Goal: Transaction & Acquisition: Obtain resource

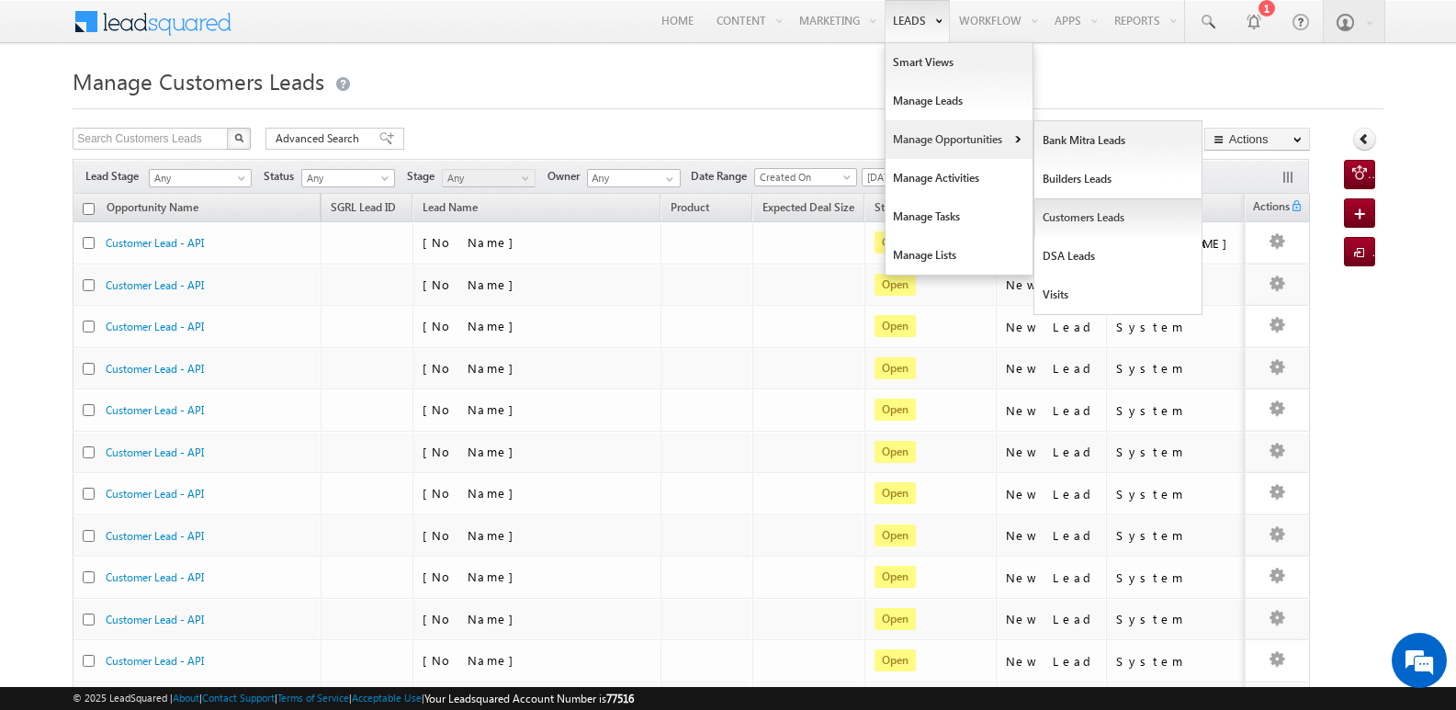
click at [1084, 215] on link "Customers Leads" at bounding box center [1118, 217] width 168 height 39
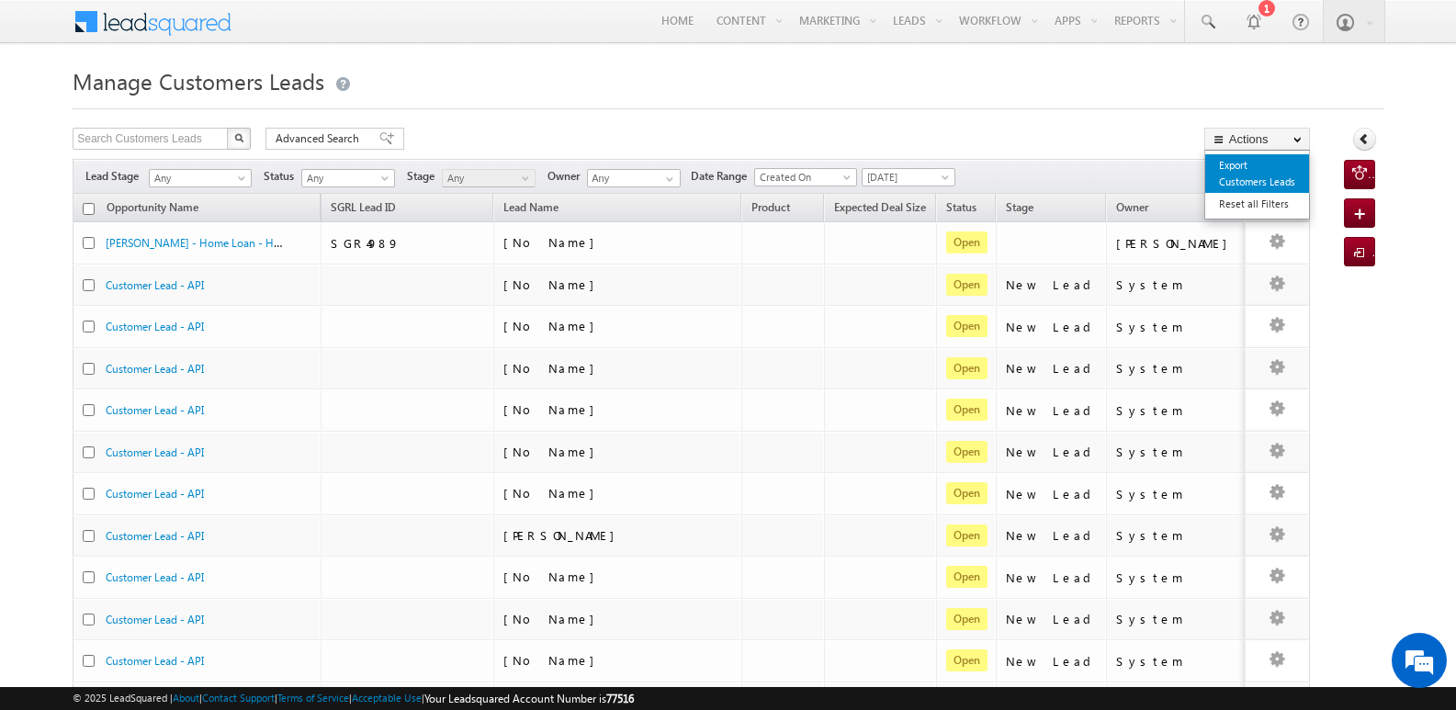
click at [1254, 169] on link "Export Customers Leads" at bounding box center [1257, 173] width 104 height 39
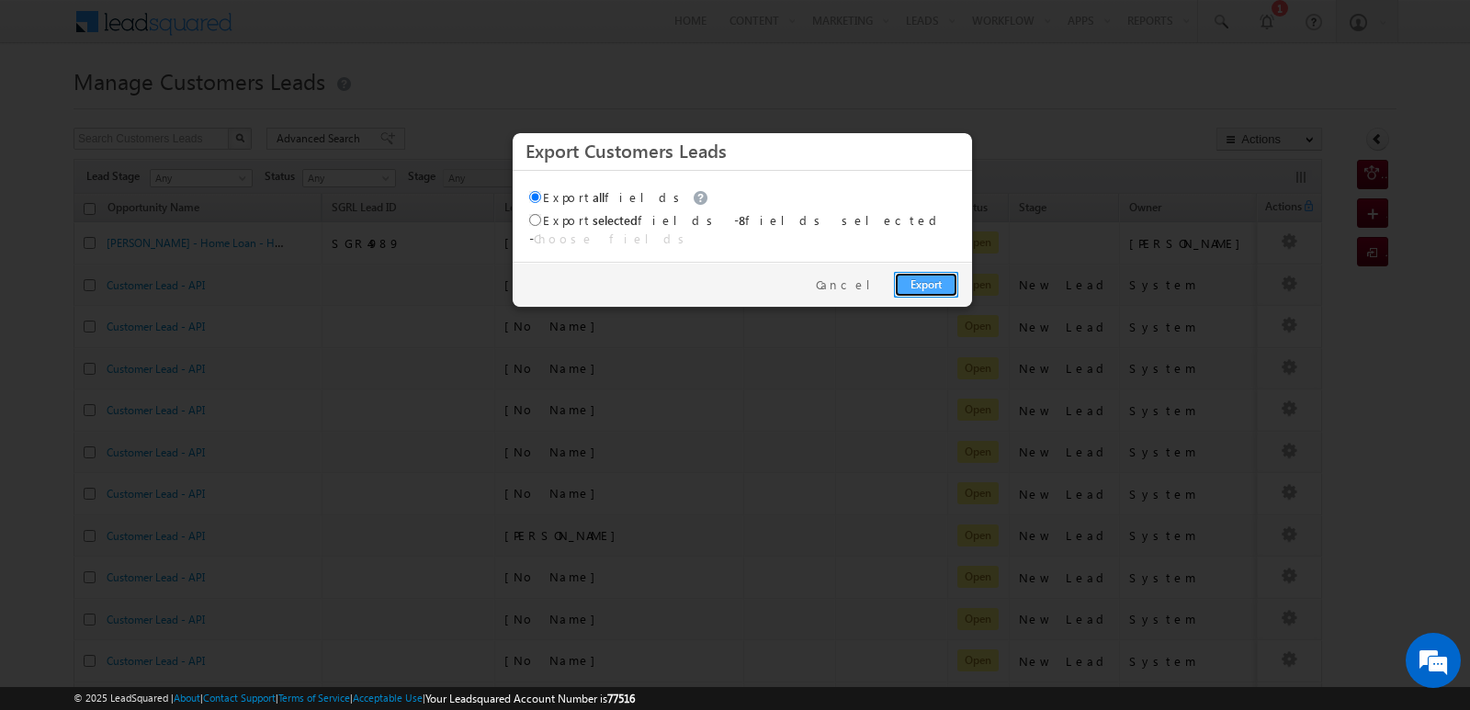
click at [911, 272] on link "Export" at bounding box center [926, 285] width 64 height 26
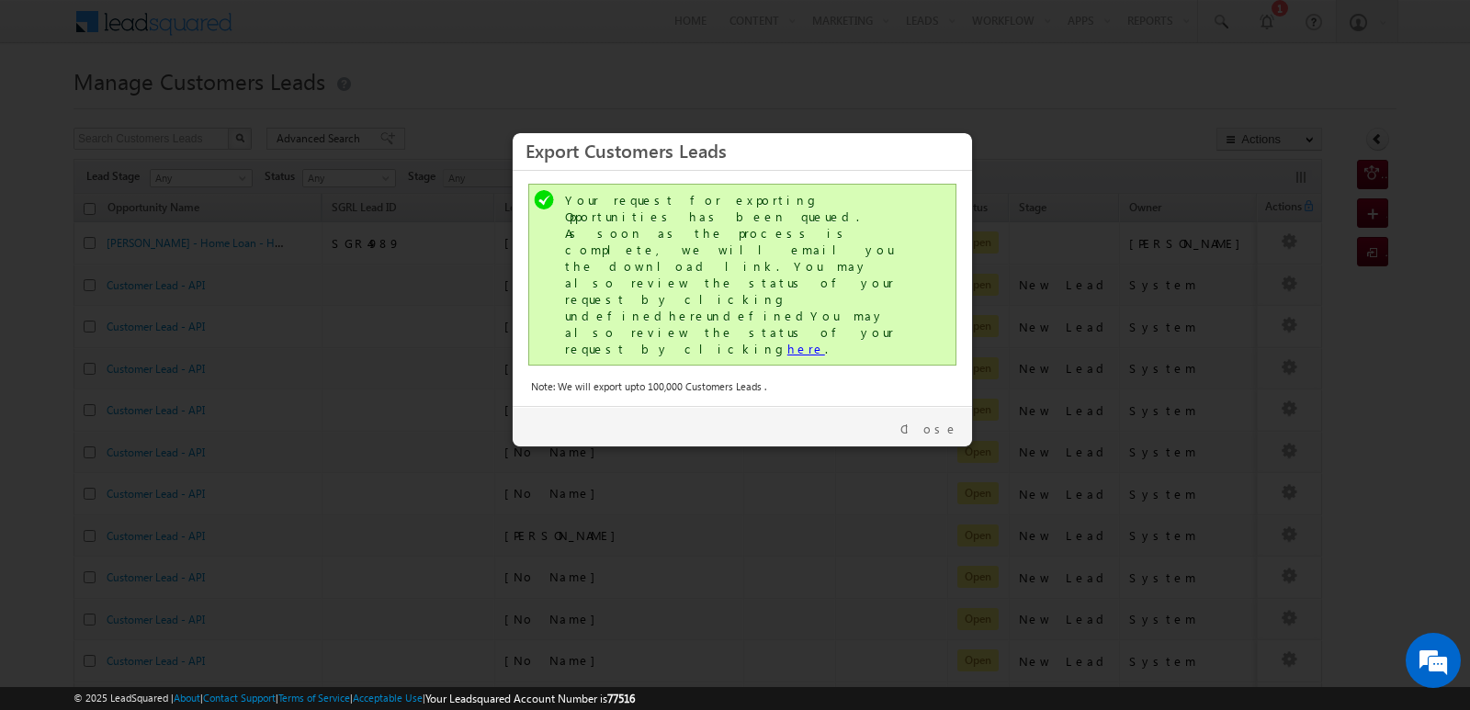
click at [787, 341] on link "here" at bounding box center [806, 349] width 38 height 16
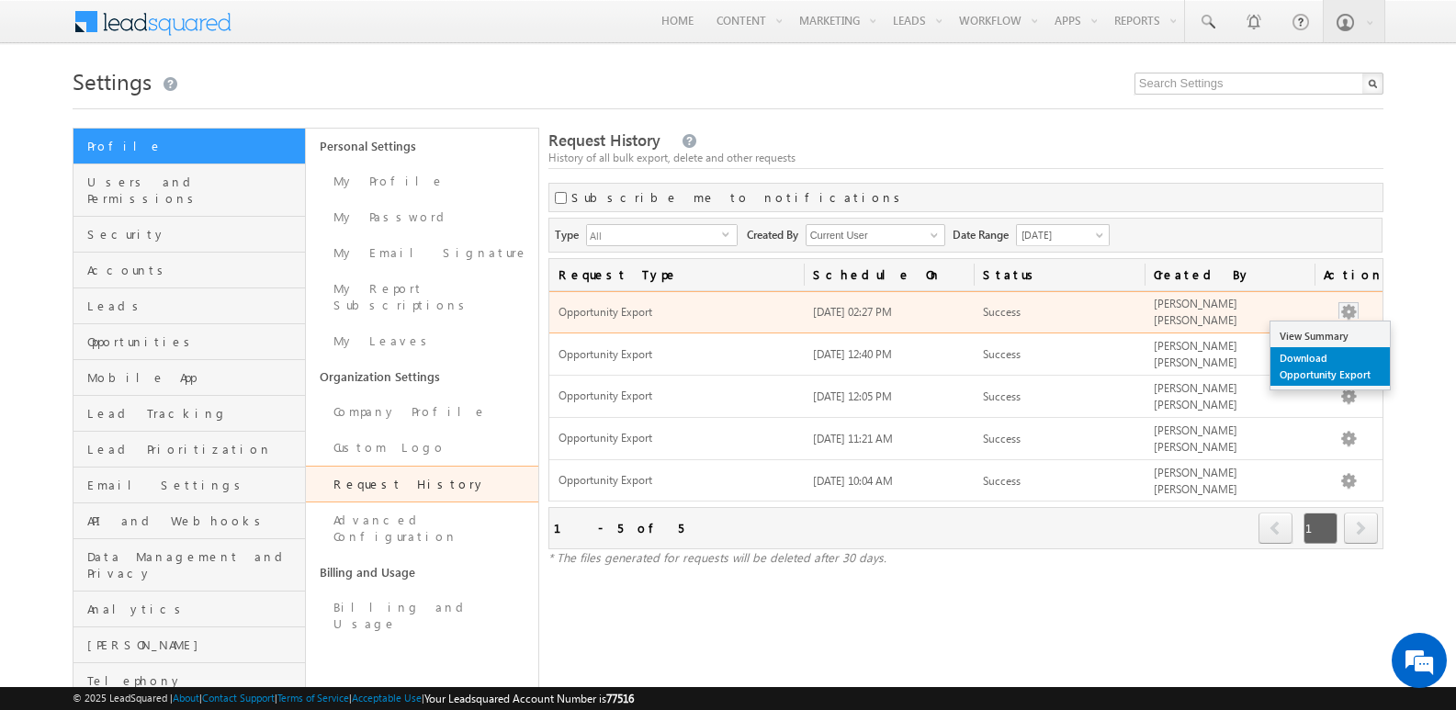
click at [1337, 364] on link "Download Opportunity Export" at bounding box center [1329, 366] width 119 height 39
